Goal: Transaction & Acquisition: Purchase product/service

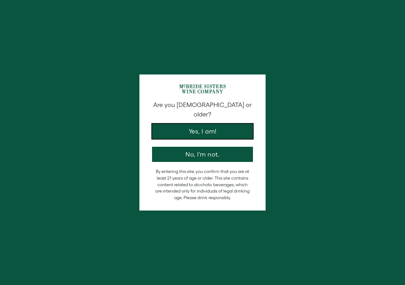
click at [205, 139] on button "Yes, I am!" at bounding box center [202, 131] width 101 height 15
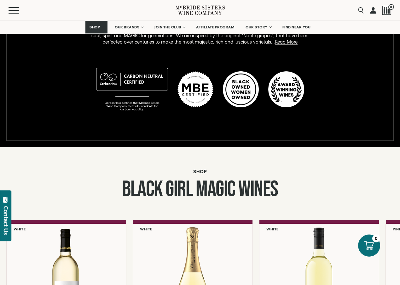
scroll to position [505, 0]
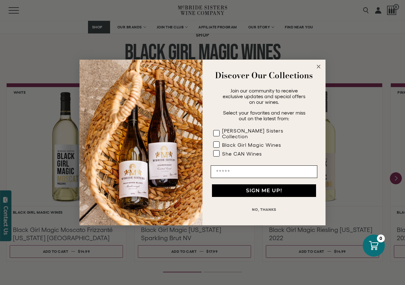
click at [318, 68] on circle "Close dialog" at bounding box center [318, 66] width 7 height 7
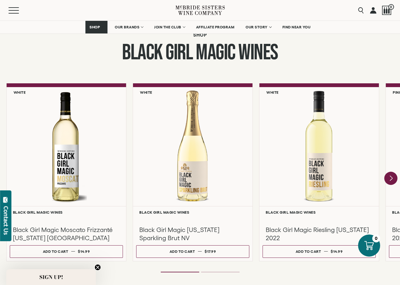
click at [389, 179] on icon "Next" at bounding box center [391, 178] width 13 height 13
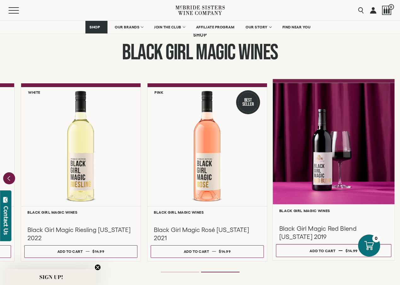
click at [321, 169] on div at bounding box center [334, 143] width 122 height 121
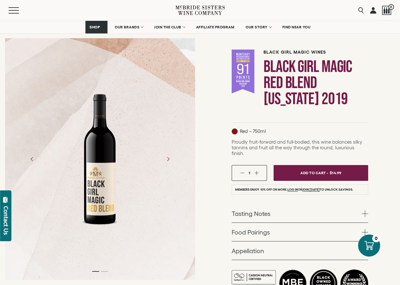
scroll to position [63, 0]
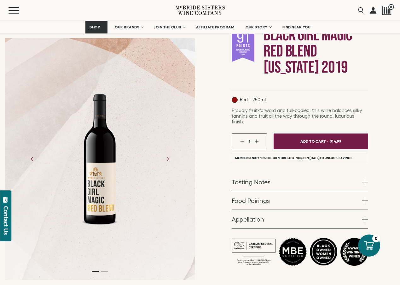
click at [213, 146] on div "Black Girl Magic Wines Black Girl Magic Red Blend California 2019 Red – 750ml" at bounding box center [300, 141] width 200 height 304
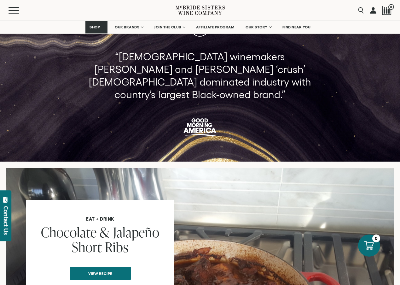
scroll to position [0, 0]
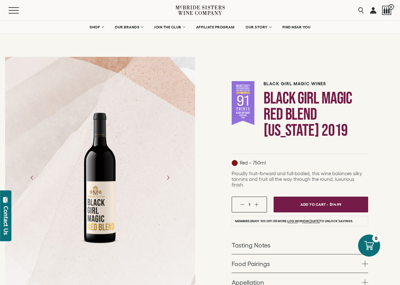
drag, startPoint x: 218, startPoint y: 137, endPoint x: 221, endPoint y: 108, distance: 29.5
click at [218, 135] on div "Black Girl Magic Wines Black Girl Magic Red Blend California 2019 Red – 750ml" at bounding box center [300, 204] width 200 height 304
